Goal: Communication & Community: Ask a question

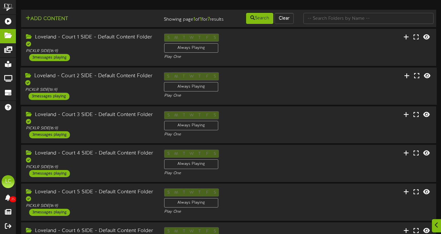
scroll to position [94, 0]
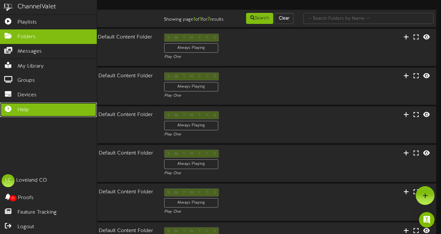
click at [31, 105] on link "Help" at bounding box center [48, 110] width 97 height 15
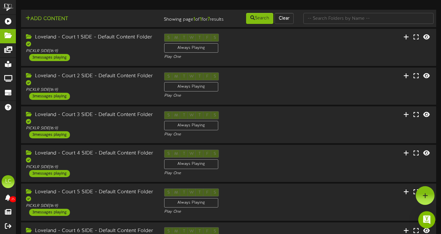
click at [425, 223] on img "Open Intercom Messenger" at bounding box center [426, 220] width 8 height 8
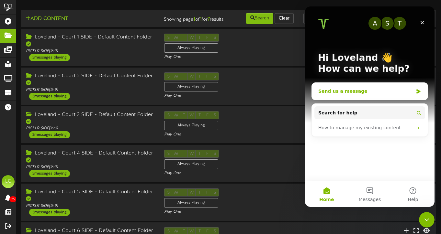
click at [345, 91] on div "Send us a message" at bounding box center [365, 91] width 95 height 7
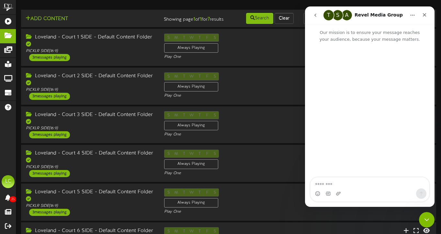
click at [338, 187] on textarea "Message…" at bounding box center [369, 183] width 118 height 11
type textarea "**********"
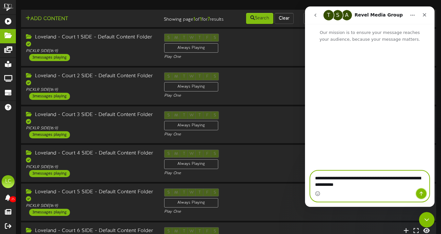
click at [422, 194] on icon "Send a message…" at bounding box center [420, 193] width 5 height 5
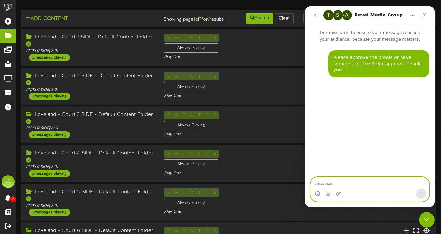
click at [377, 185] on textarea "Message…" at bounding box center [369, 183] width 118 height 11
type textarea "*"
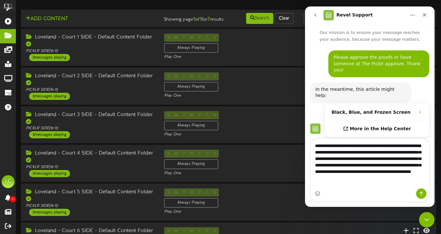
type textarea "**********"
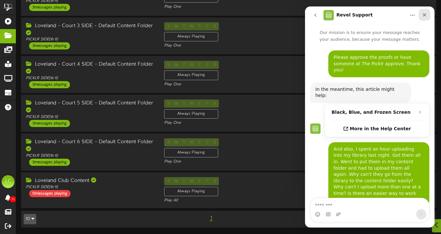
click at [425, 12] on icon "Close" at bounding box center [424, 14] width 5 height 5
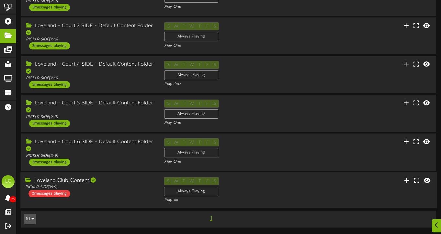
click at [116, 182] on div "Loveland Club Content" at bounding box center [89, 180] width 129 height 7
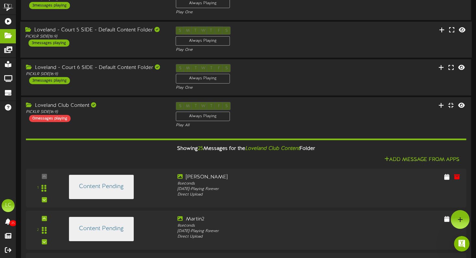
scroll to position [106, 0]
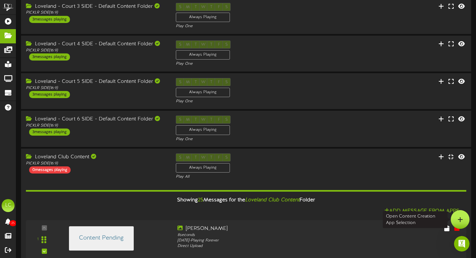
click at [440, 219] on icon at bounding box center [460, 219] width 6 height 6
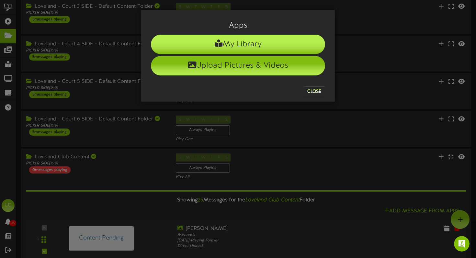
click at [279, 47] on li "My Library" at bounding box center [238, 44] width 174 height 19
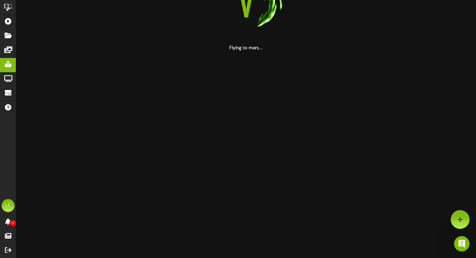
scroll to position [76, 0]
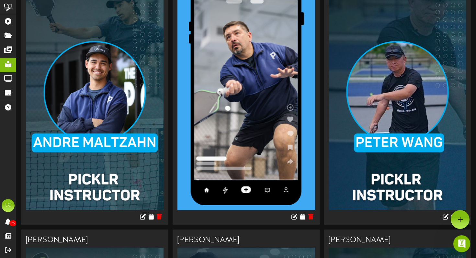
click at [440, 234] on icon "Open Intercom Messenger" at bounding box center [460, 243] width 11 height 11
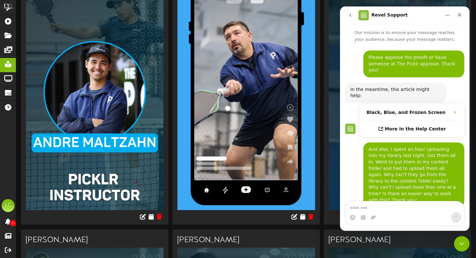
click at [392, 208] on textarea "Message…" at bounding box center [404, 206] width 118 height 11
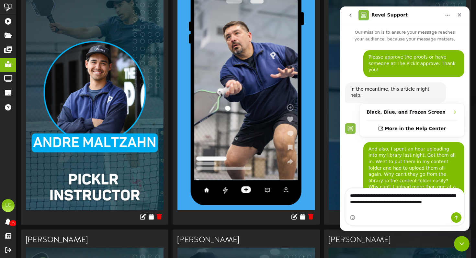
scroll to position [7, 0]
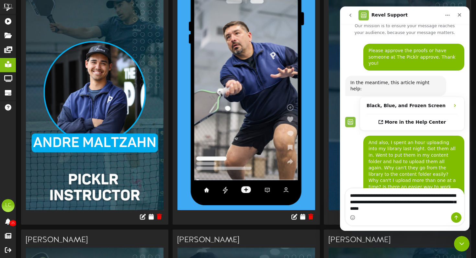
type textarea "**********"
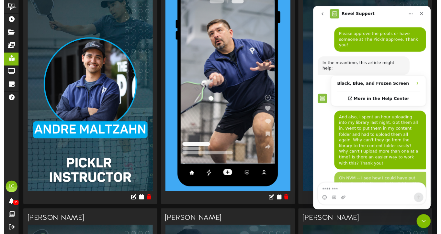
scroll to position [28, 0]
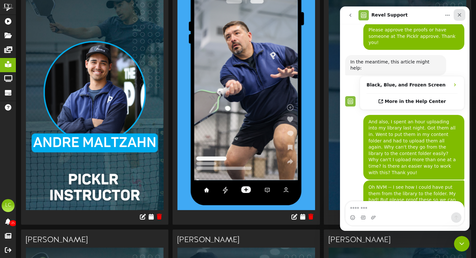
click at [440, 14] on div "Close" at bounding box center [459, 15] width 12 height 12
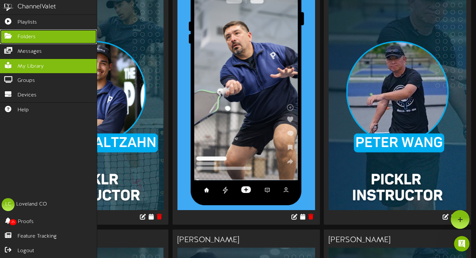
click at [11, 38] on icon at bounding box center [8, 35] width 16 height 5
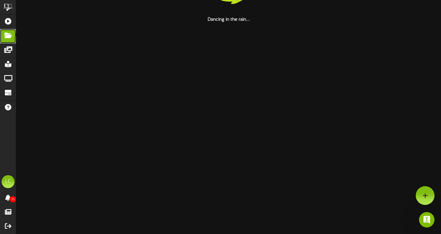
scroll to position [51, 0]
